Goal: Transaction & Acquisition: Book appointment/travel/reservation

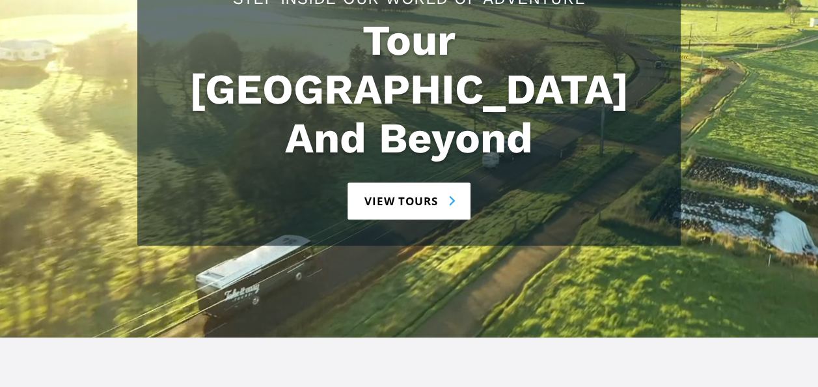
scroll to position [329, 0]
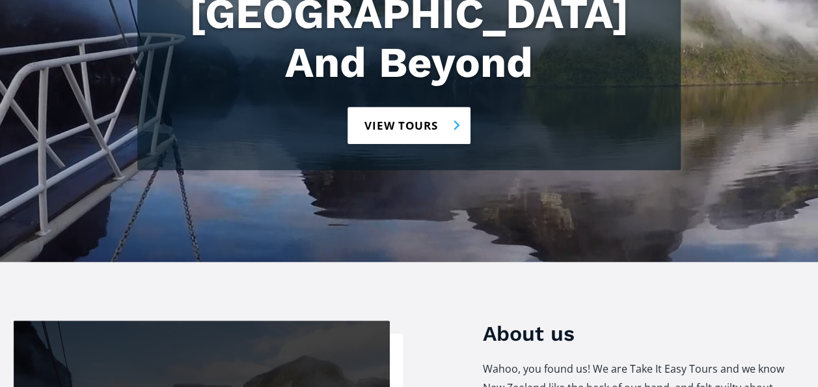
click at [431, 107] on link "View tours" at bounding box center [409, 125] width 123 height 37
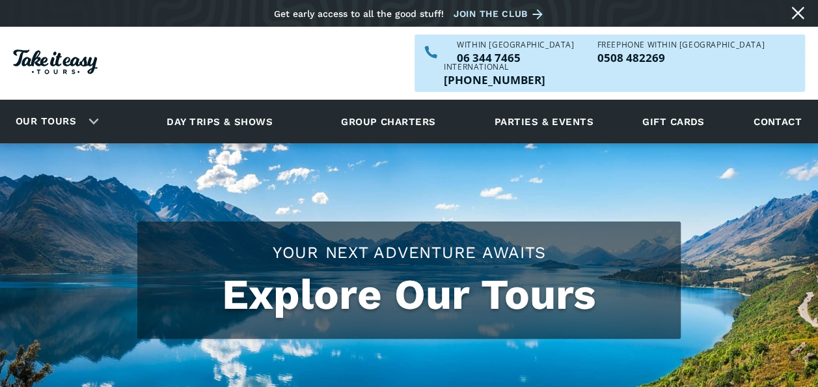
checkbox input "true"
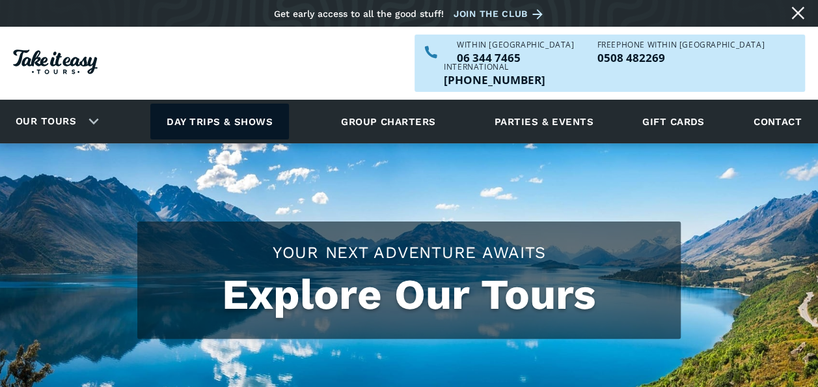
click at [249, 104] on link "Day trips & shows" at bounding box center [219, 122] width 139 height 36
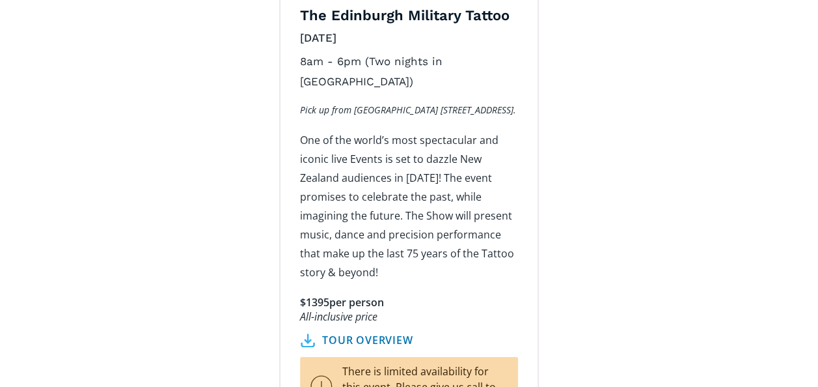
scroll to position [2296, 0]
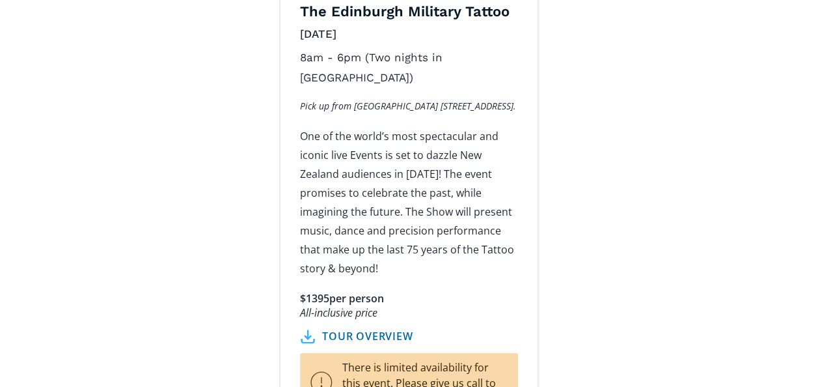
click at [400, 329] on link "tour overview" at bounding box center [356, 336] width 113 height 14
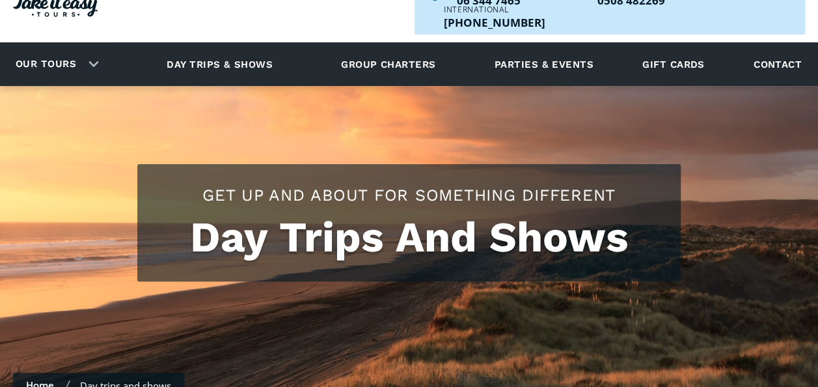
scroll to position [23, 0]
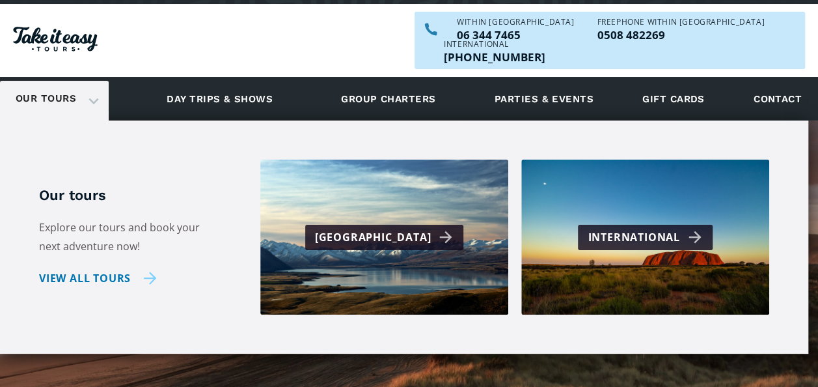
click at [131, 269] on link "View all tours" at bounding box center [98, 278] width 118 height 19
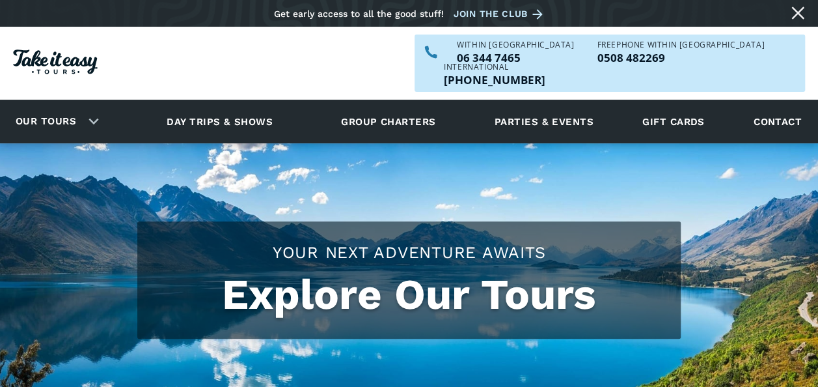
checkbox input "true"
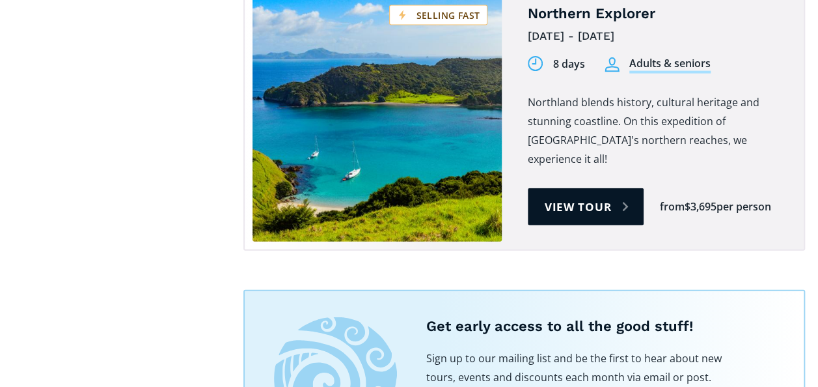
scroll to position [3976, 0]
